Goal: Navigation & Orientation: Understand site structure

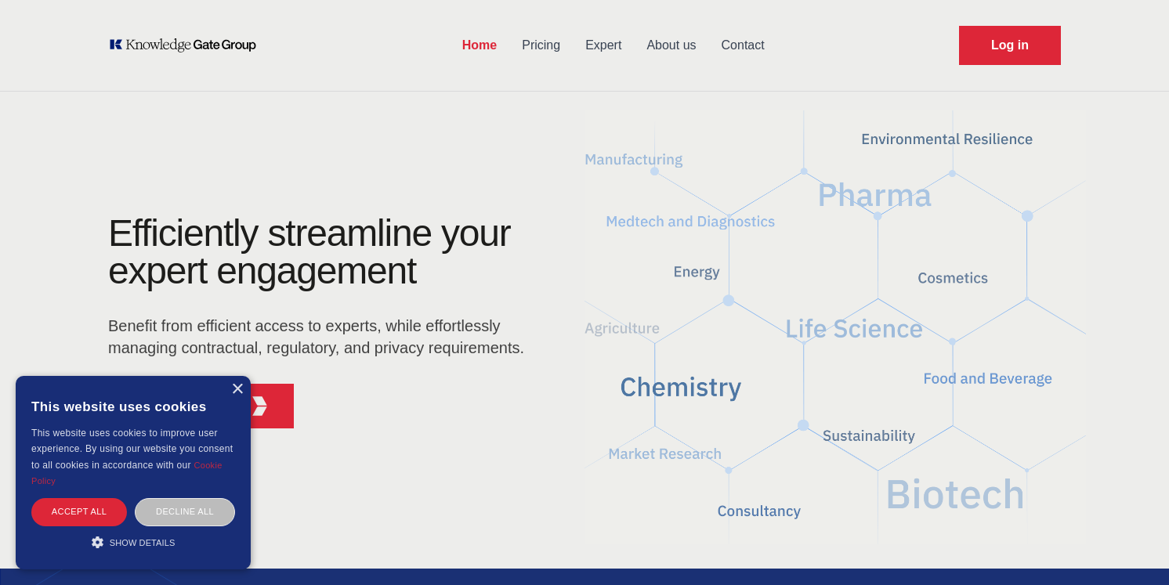
click at [674, 37] on link "About us" at bounding box center [671, 45] width 74 height 41
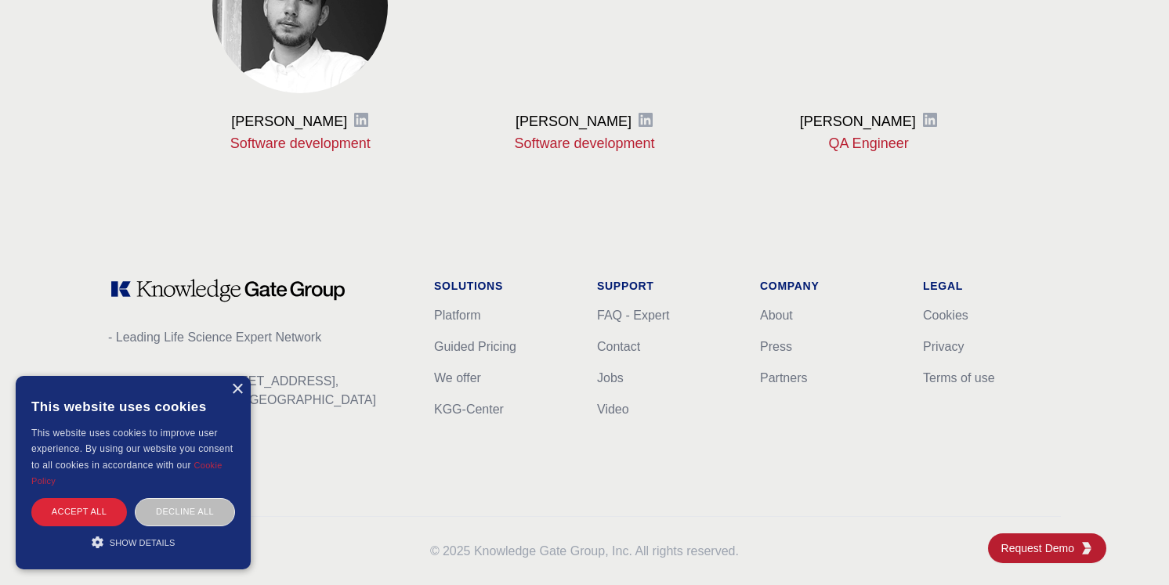
scroll to position [2045, 0]
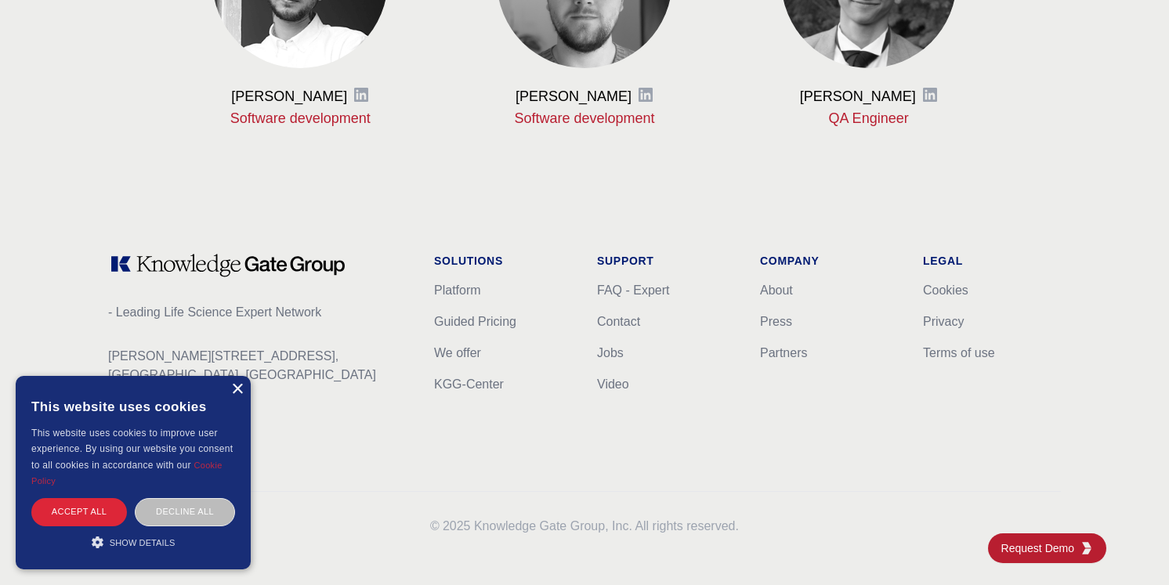
click at [241, 387] on div "×" at bounding box center [237, 390] width 12 height 12
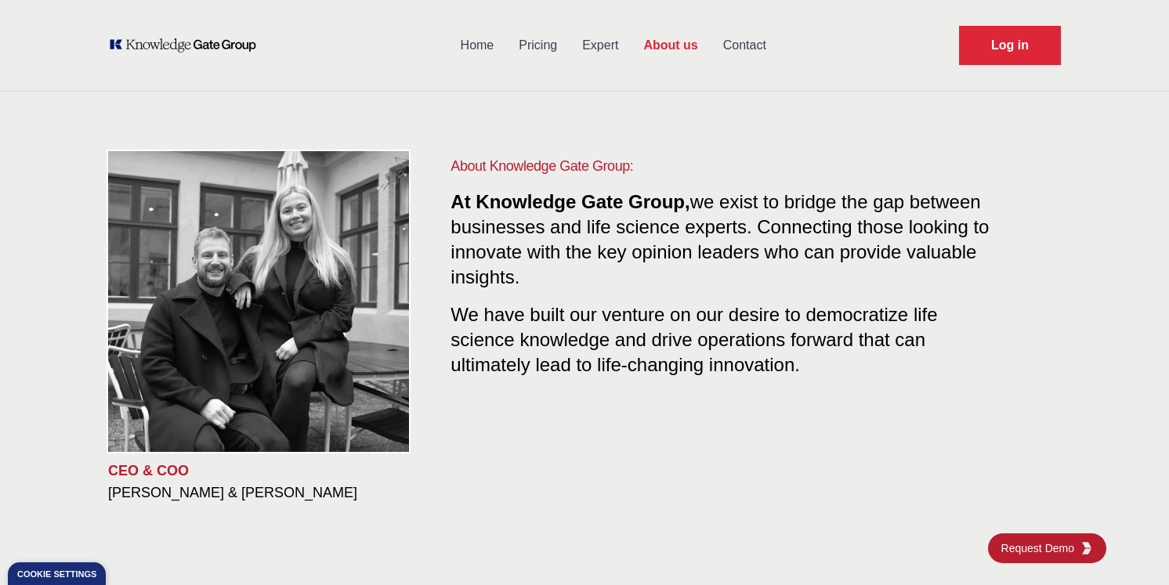
scroll to position [0, 0]
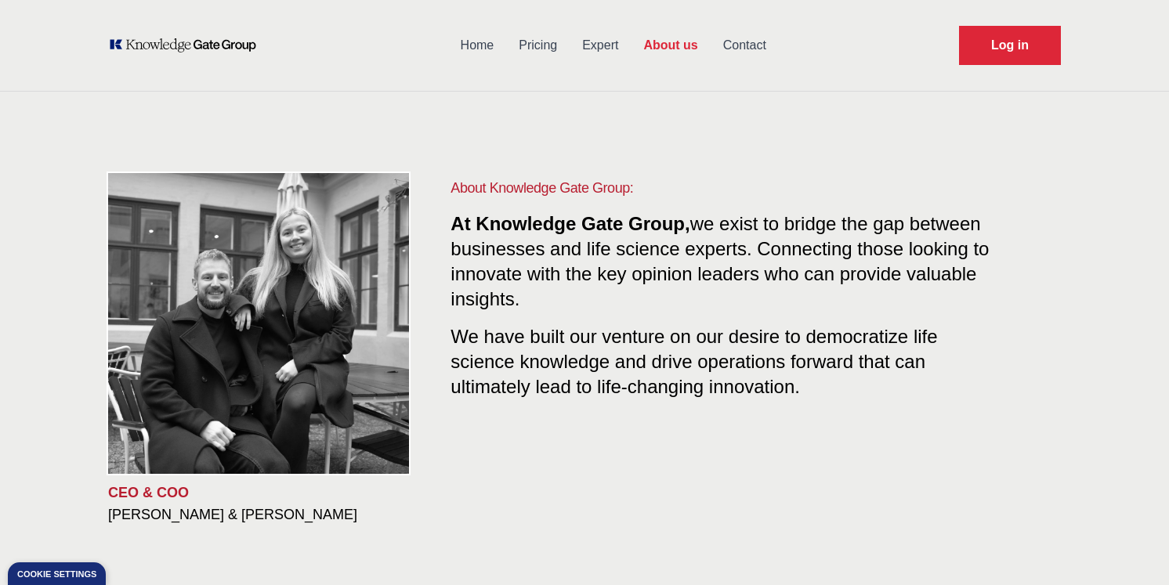
click at [747, 47] on link "Contact" at bounding box center [745, 45] width 68 height 41
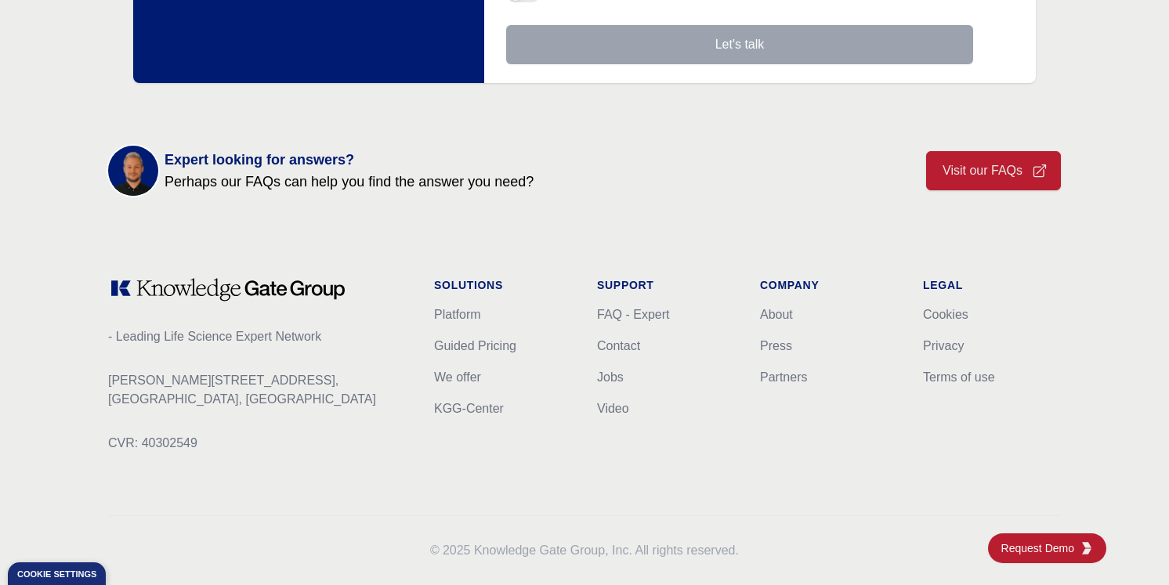
scroll to position [613, 0]
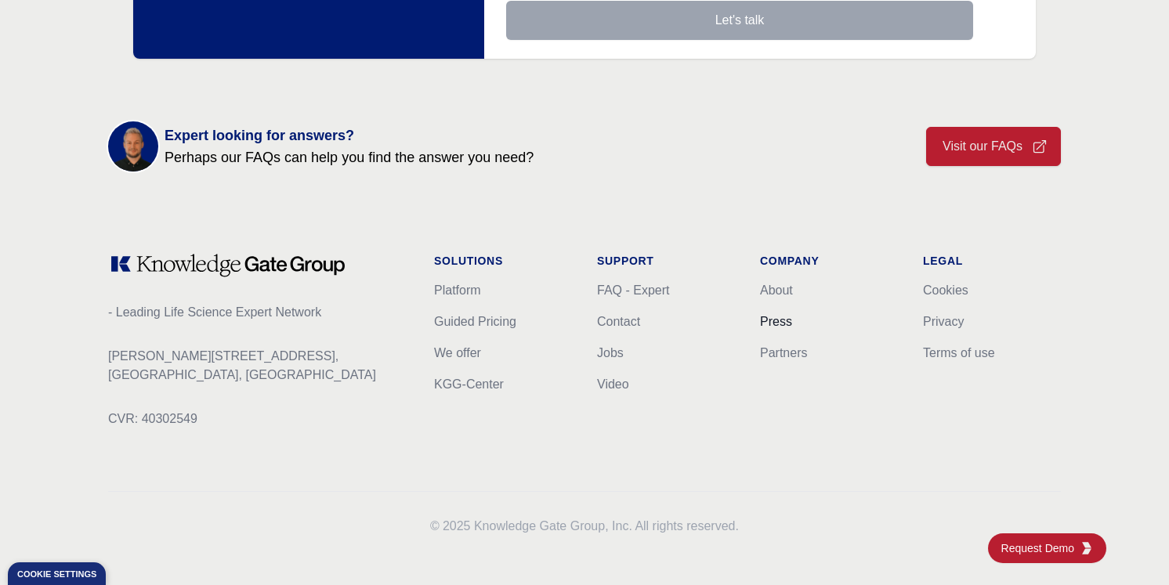
click at [787, 327] on link "Press" at bounding box center [776, 321] width 32 height 13
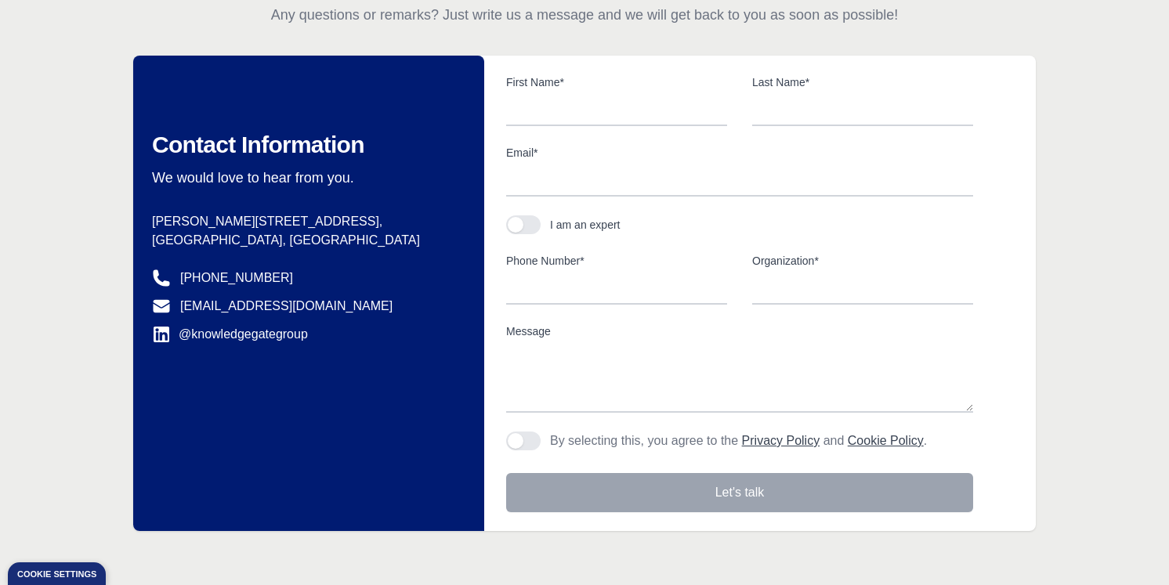
scroll to position [143, 0]
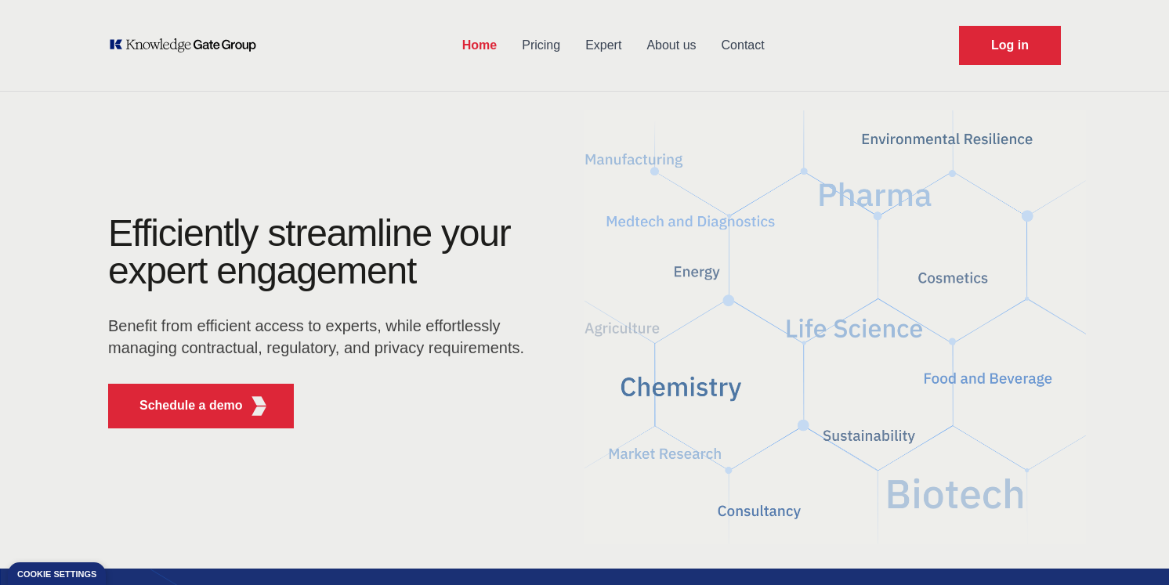
click at [685, 52] on link "About us" at bounding box center [671, 45] width 74 height 41
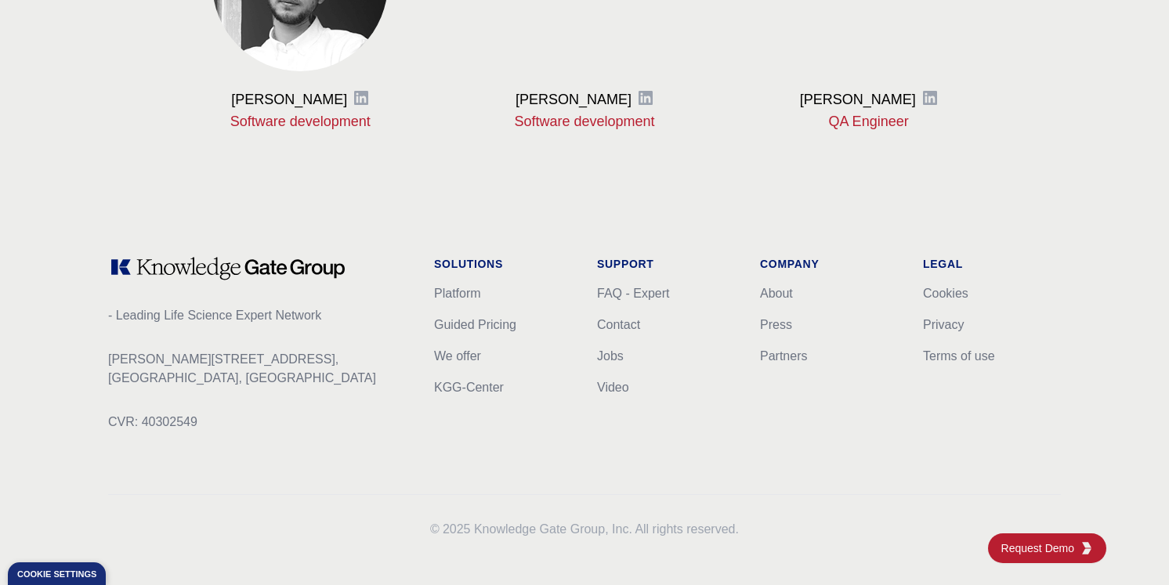
scroll to position [2045, 0]
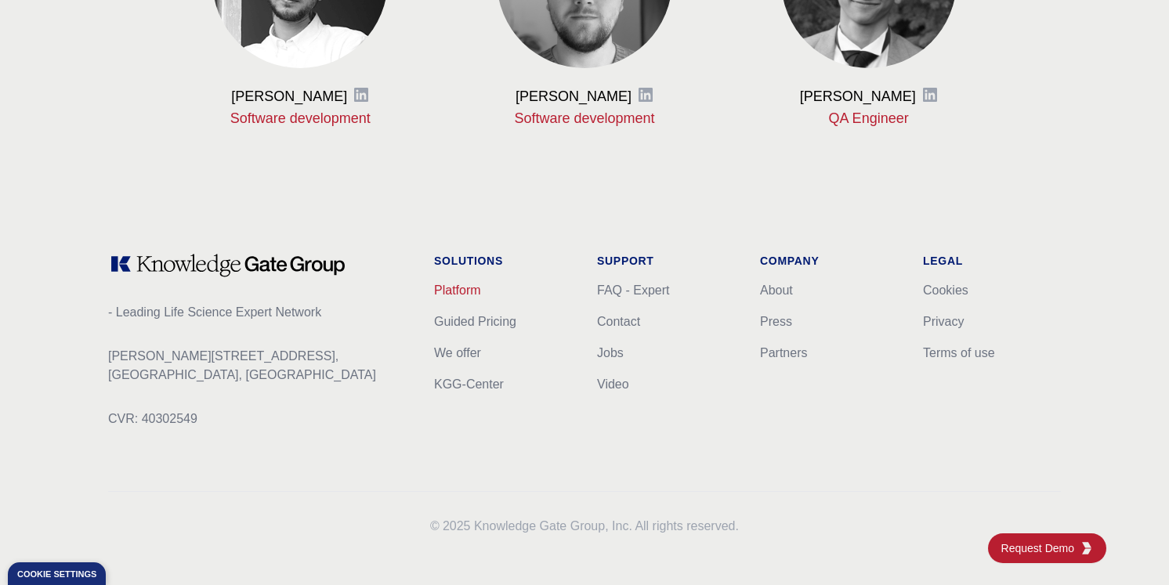
click at [452, 287] on link "Platform" at bounding box center [457, 290] width 47 height 13
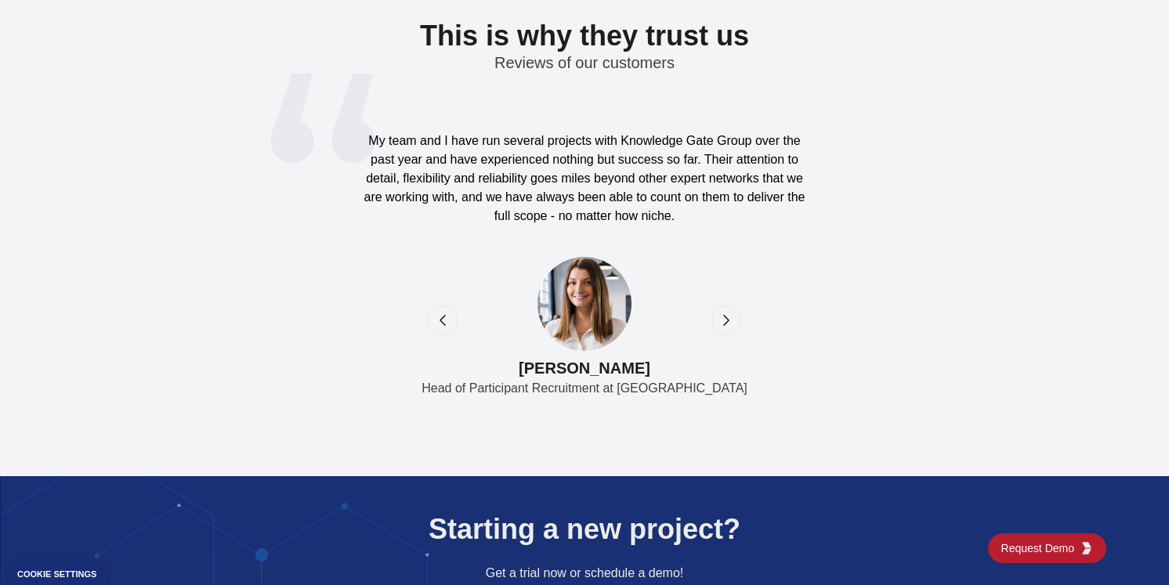
scroll to position [5118, 0]
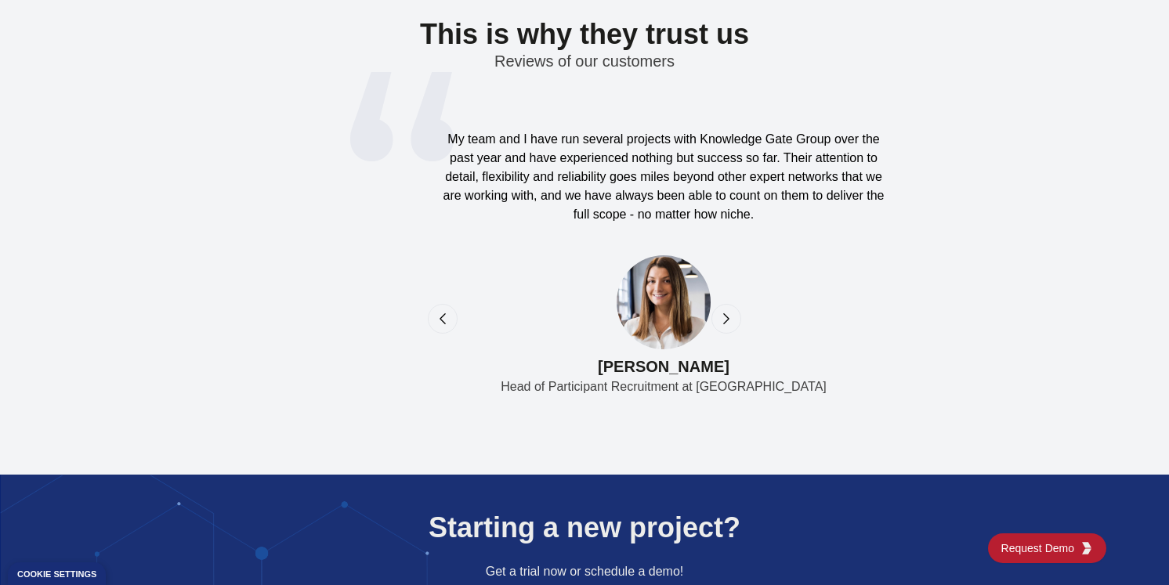
drag, startPoint x: 529, startPoint y: 365, endPoint x: 599, endPoint y: 368, distance: 70.6
click at [602, 367] on h2 "[PERSON_NAME]" at bounding box center [663, 363] width 454 height 28
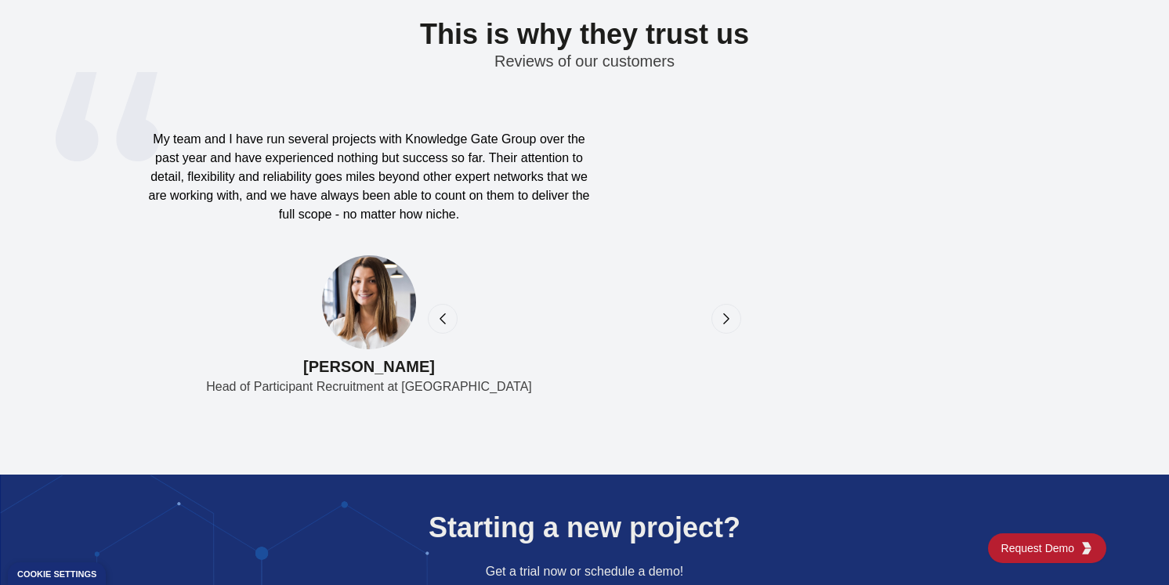
drag, startPoint x: 639, startPoint y: 367, endPoint x: 485, endPoint y: 401, distance: 158.0
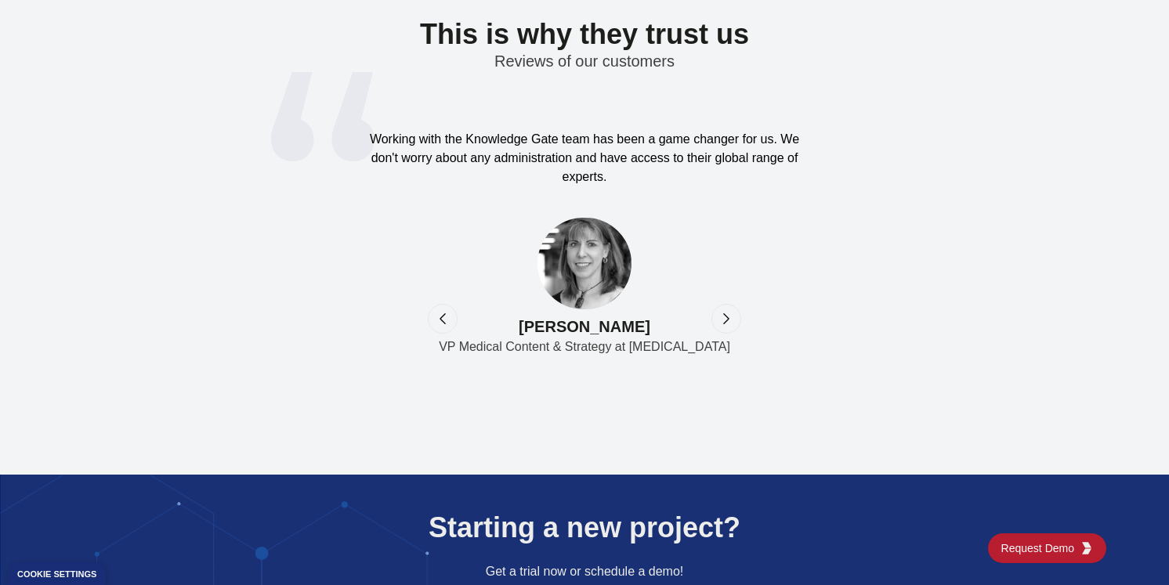
click at [441, 320] on icon "previous" at bounding box center [443, 319] width 16 height 16
